Goal: Information Seeking & Learning: Learn about a topic

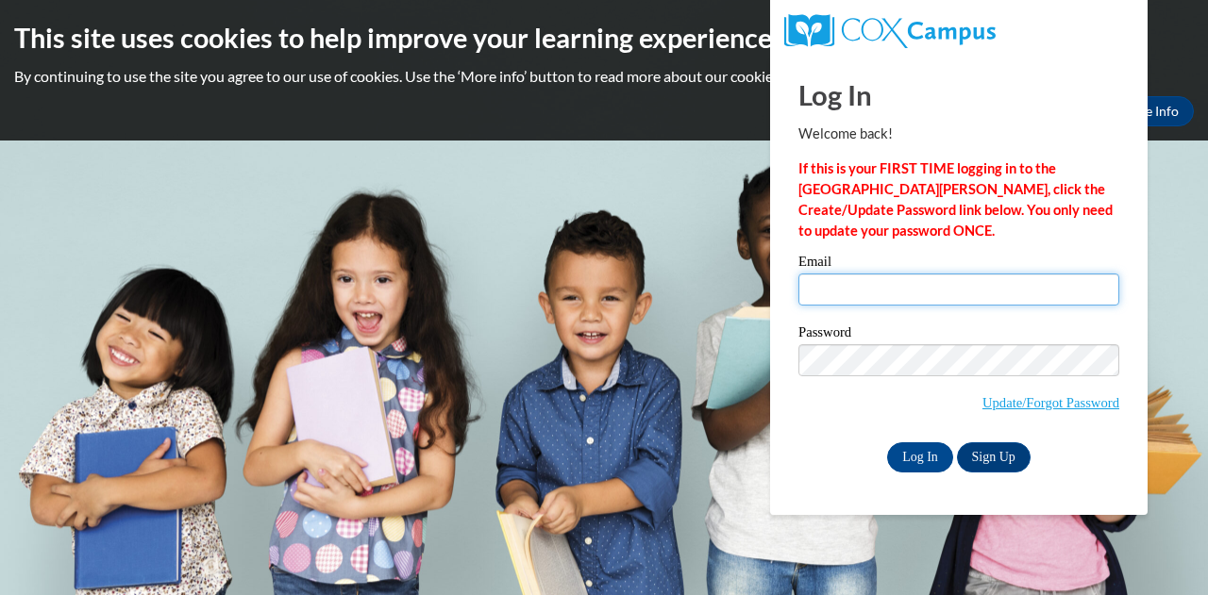
click at [853, 282] on input "Email" at bounding box center [958, 290] width 321 height 32
type input "[PERSON_NAME][EMAIL_ADDRESS][PERSON_NAME][DOMAIN_NAME]"
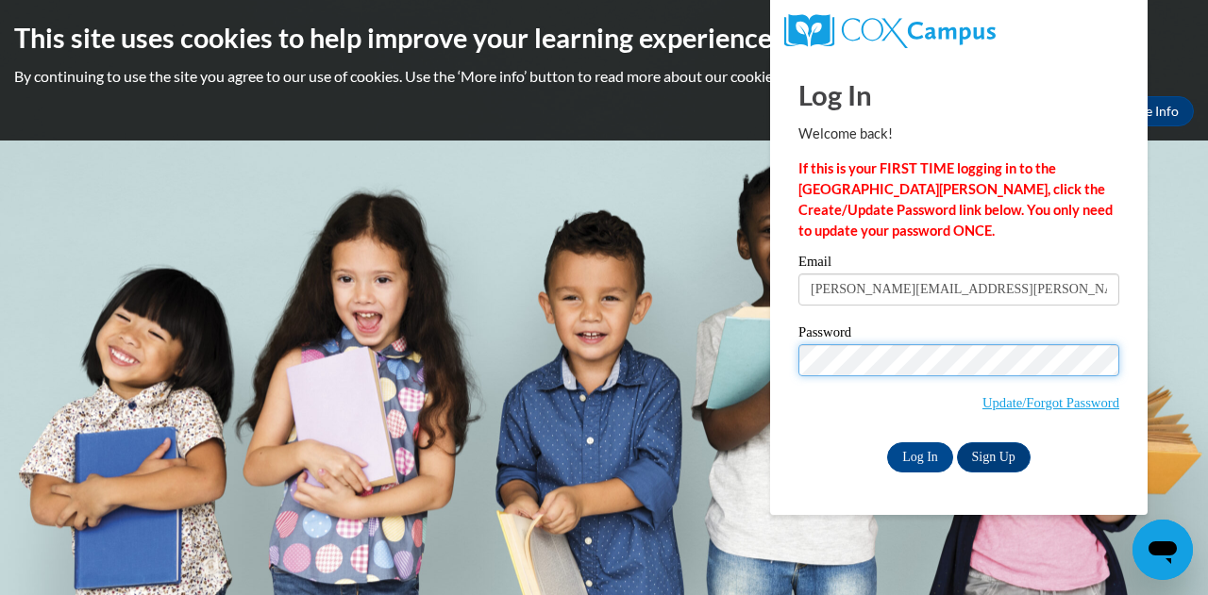
click at [887, 443] on input "Log In" at bounding box center [920, 458] width 66 height 30
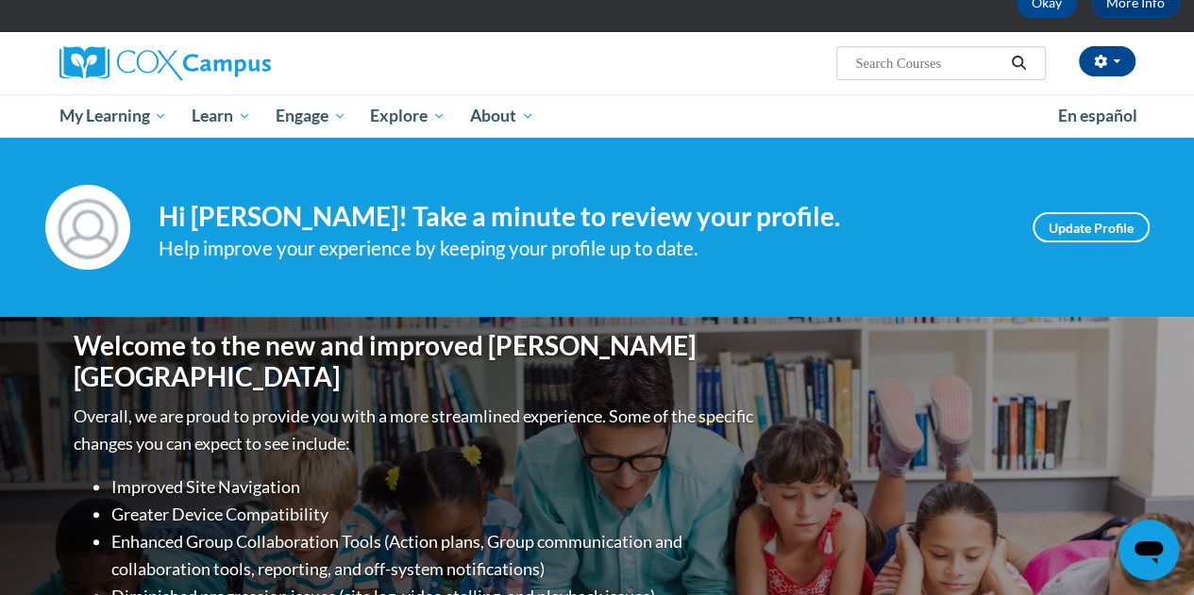
scroll to position [106, 0]
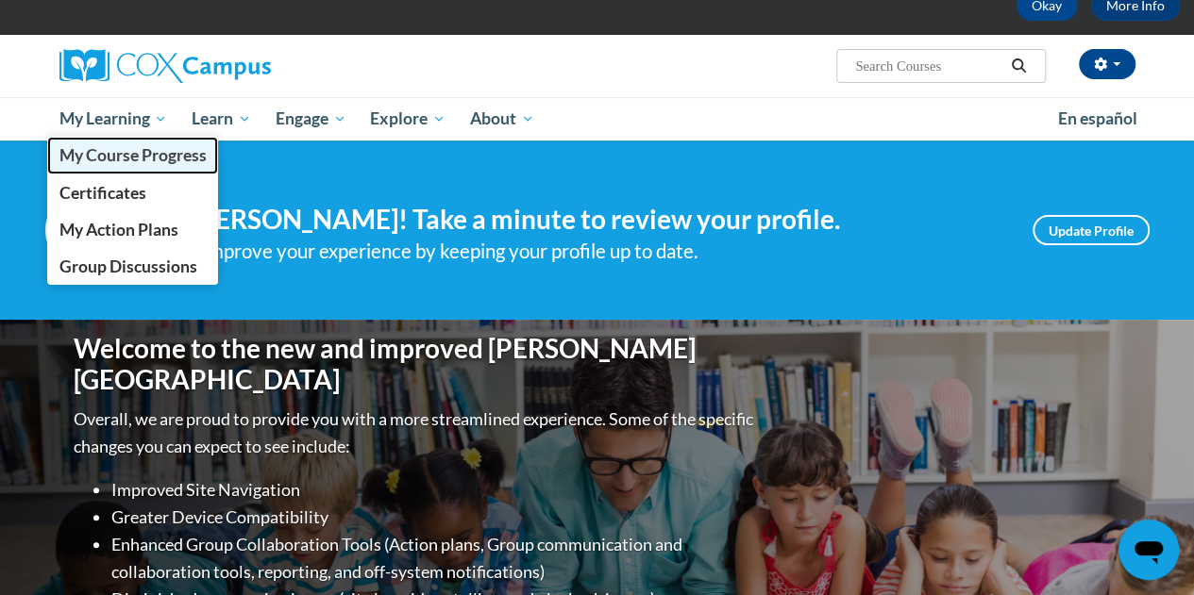
click at [156, 167] on link "My Course Progress" at bounding box center [133, 155] width 172 height 37
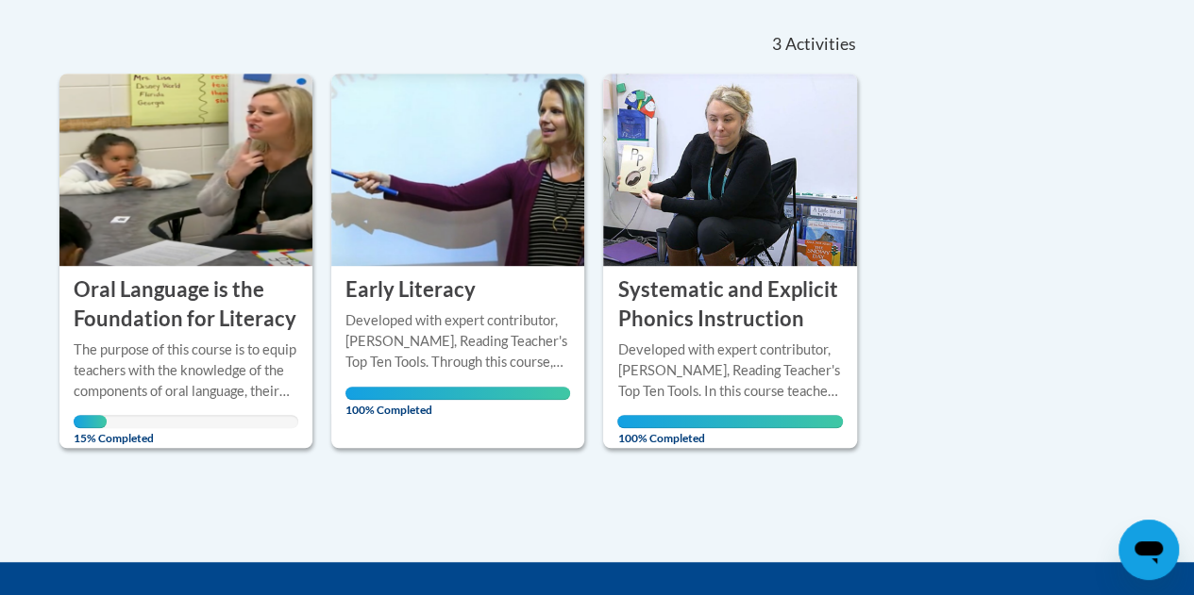
scroll to position [416, 0]
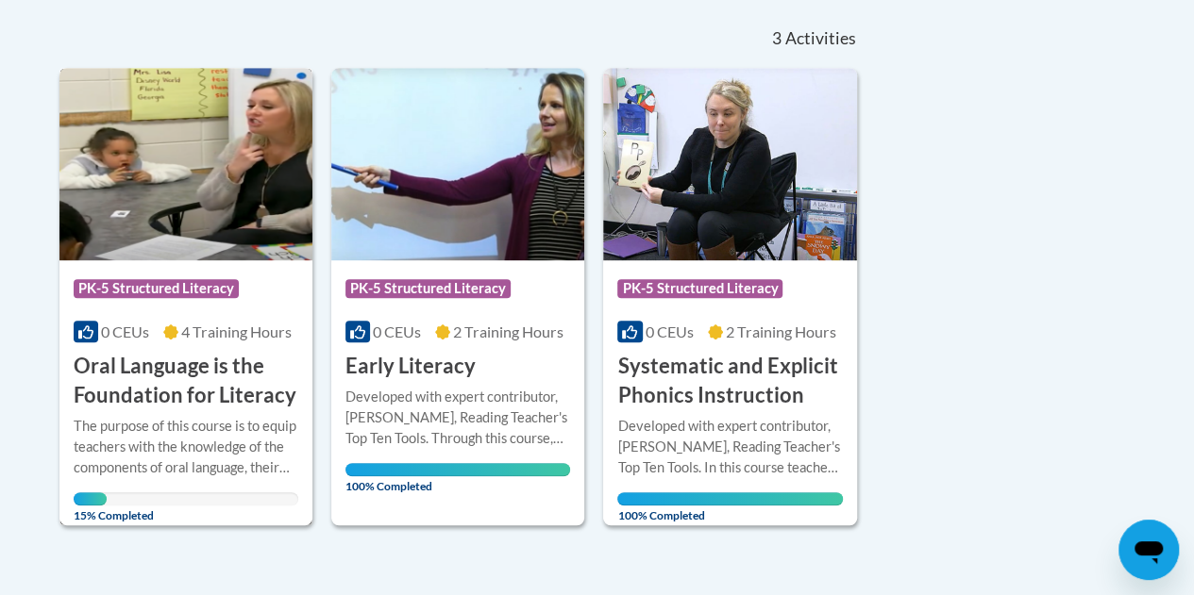
click at [200, 169] on img at bounding box center [185, 164] width 253 height 192
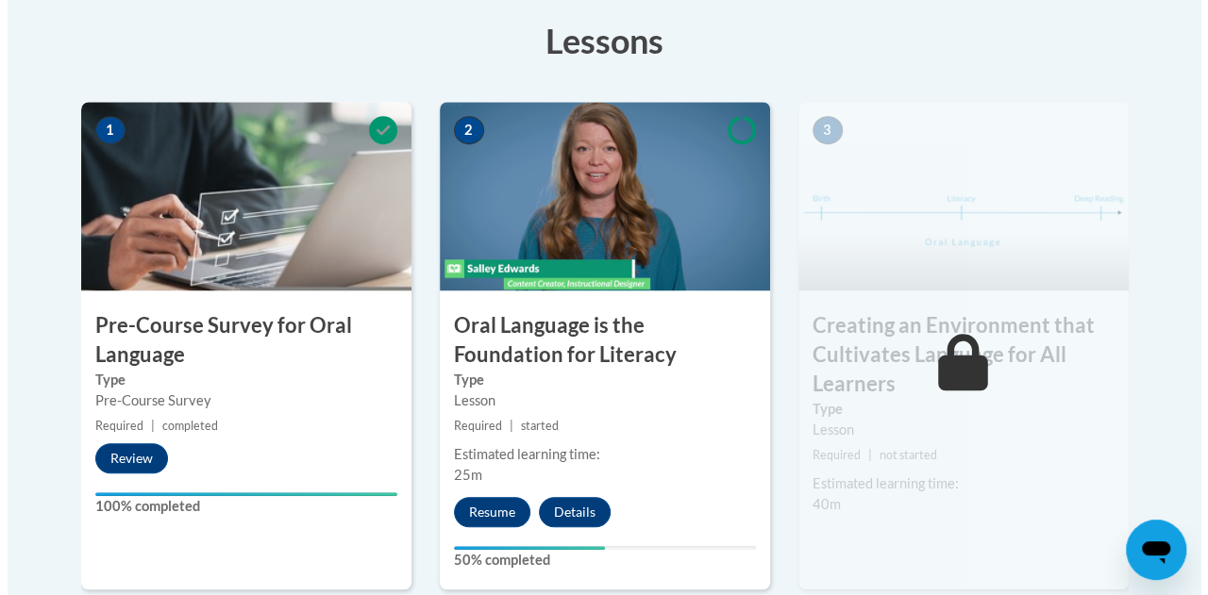
scroll to position [617, 0]
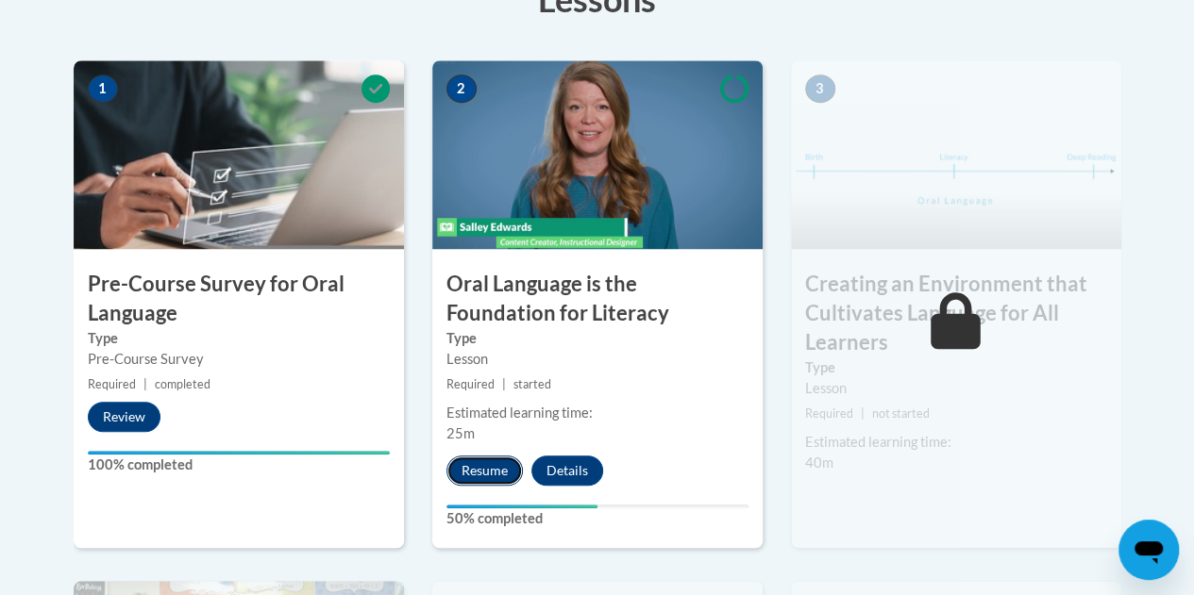
click at [493, 477] on button "Resume" at bounding box center [484, 471] width 76 height 30
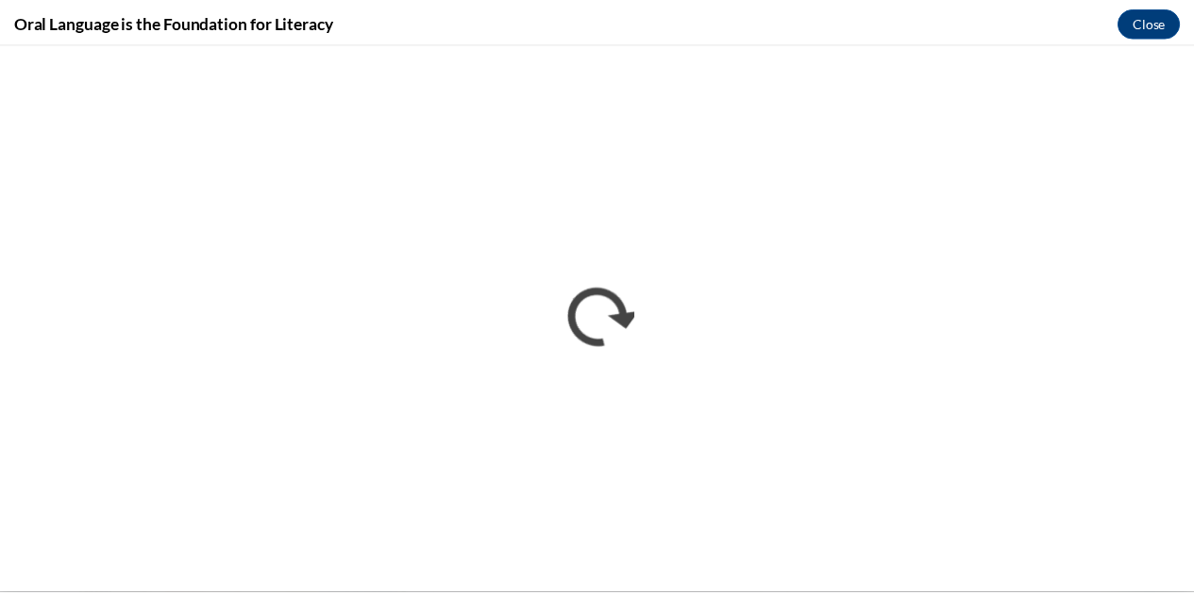
scroll to position [0, 0]
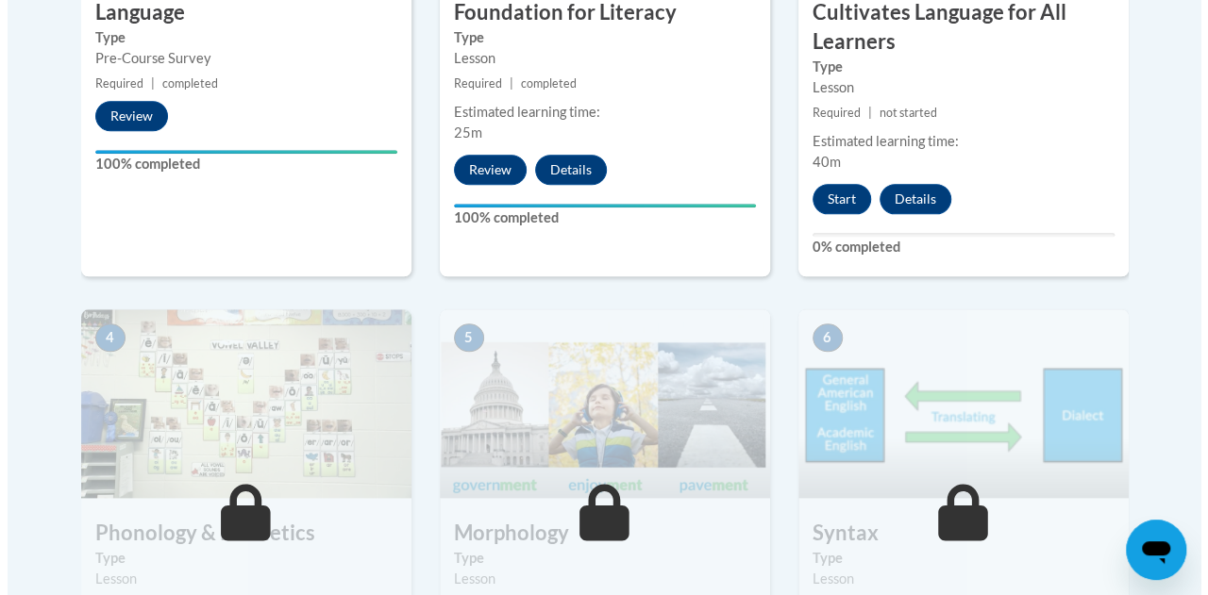
scroll to position [913, 0]
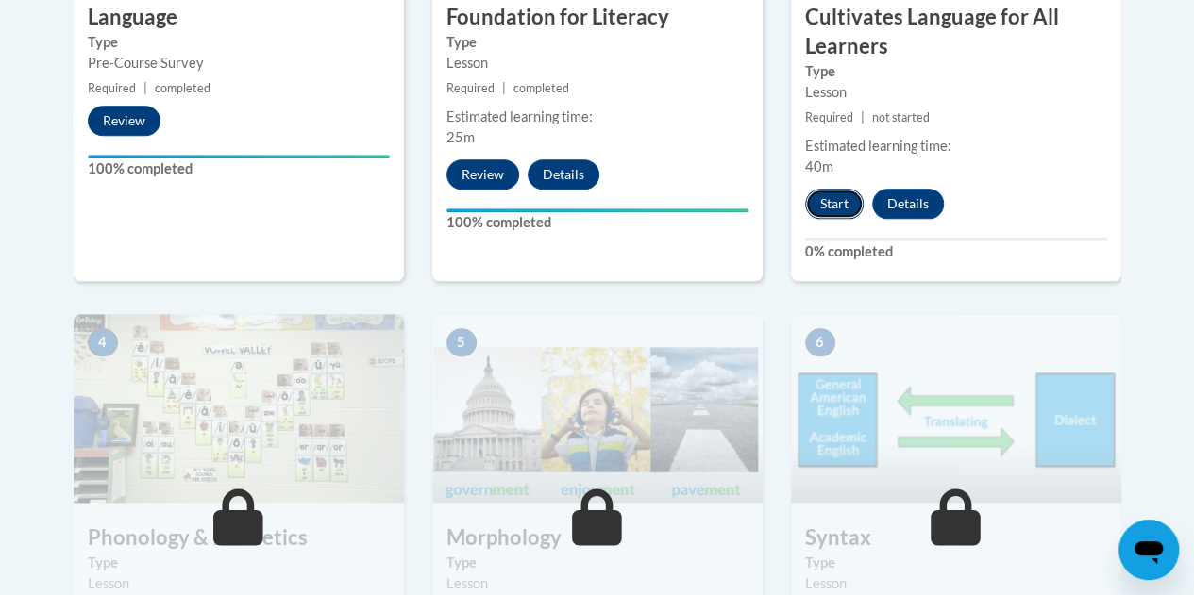
click at [837, 207] on button "Start" at bounding box center [834, 204] width 58 height 30
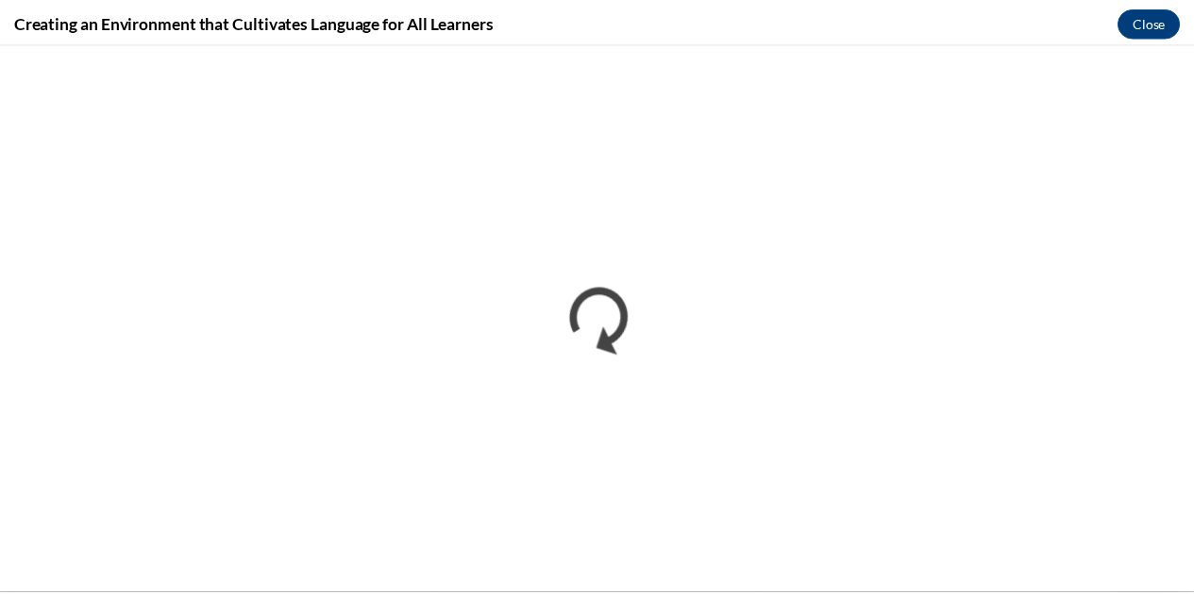
scroll to position [0, 0]
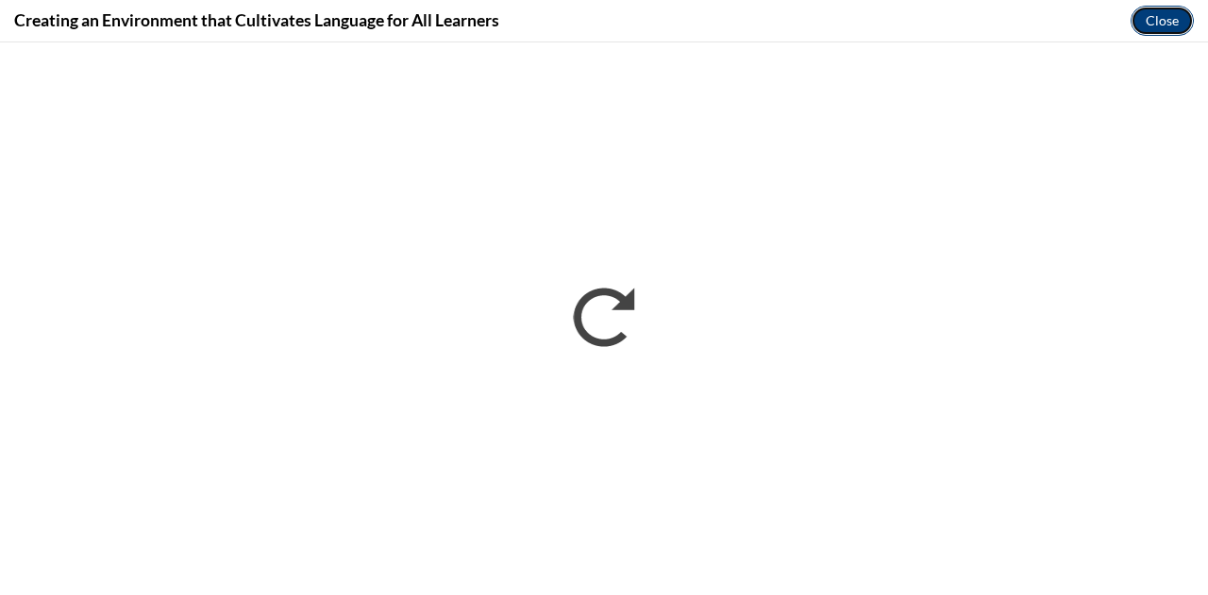
click at [1154, 16] on button "Close" at bounding box center [1161, 21] width 63 height 30
